Goal: Find contact information: Find contact information

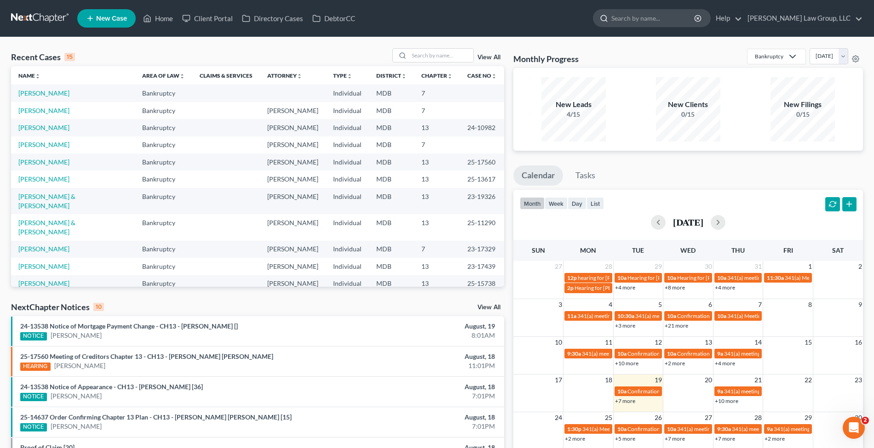
click at [653, 12] on input "search" at bounding box center [653, 18] width 84 height 17
type input "[PERSON_NAME]"
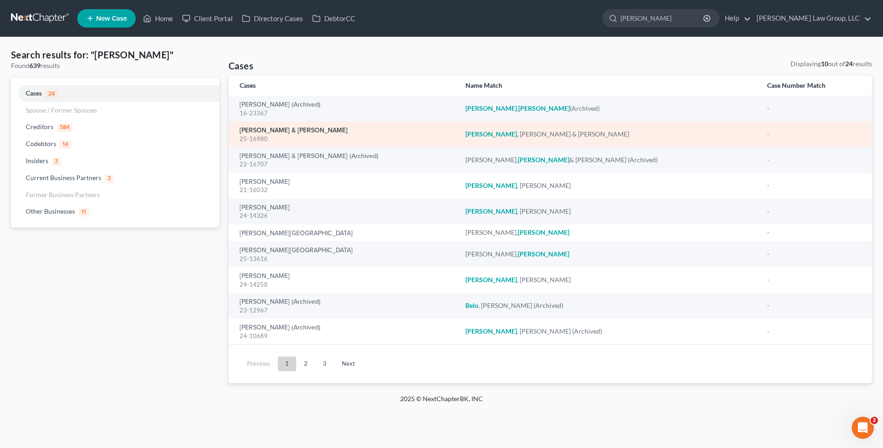
click at [308, 129] on link "[PERSON_NAME] & [PERSON_NAME]" at bounding box center [294, 130] width 108 height 6
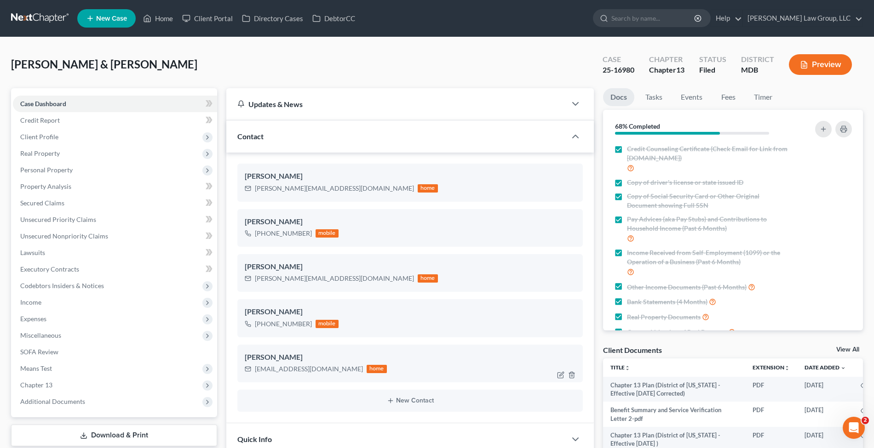
click at [327, 365] on div "[EMAIL_ADDRESS][DOMAIN_NAME]" at bounding box center [309, 369] width 108 height 9
copy div "[EMAIL_ADDRESS][DOMAIN_NAME]"
click at [338, 188] on div "[PERSON_NAME][EMAIL_ADDRESS][DOMAIN_NAME]" at bounding box center [334, 188] width 159 height 9
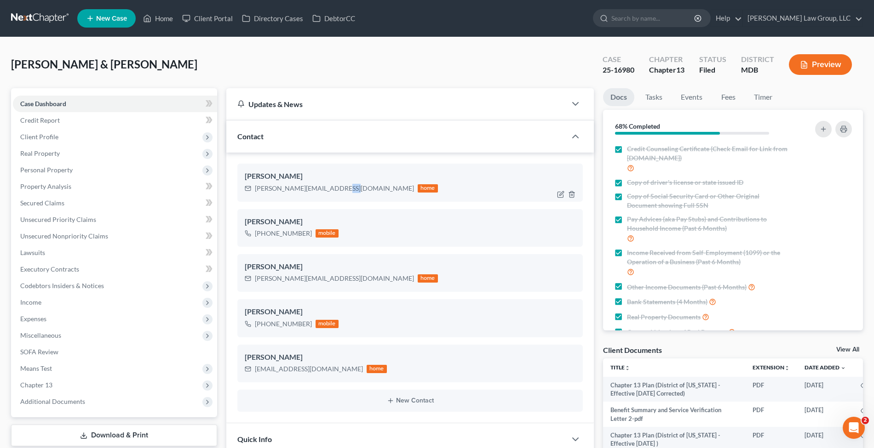
click at [338, 188] on div "[PERSON_NAME][EMAIL_ADDRESS][DOMAIN_NAME]" at bounding box center [334, 188] width 159 height 9
copy div "[PERSON_NAME][EMAIL_ADDRESS][DOMAIN_NAME]"
